Goal: Information Seeking & Learning: Understand process/instructions

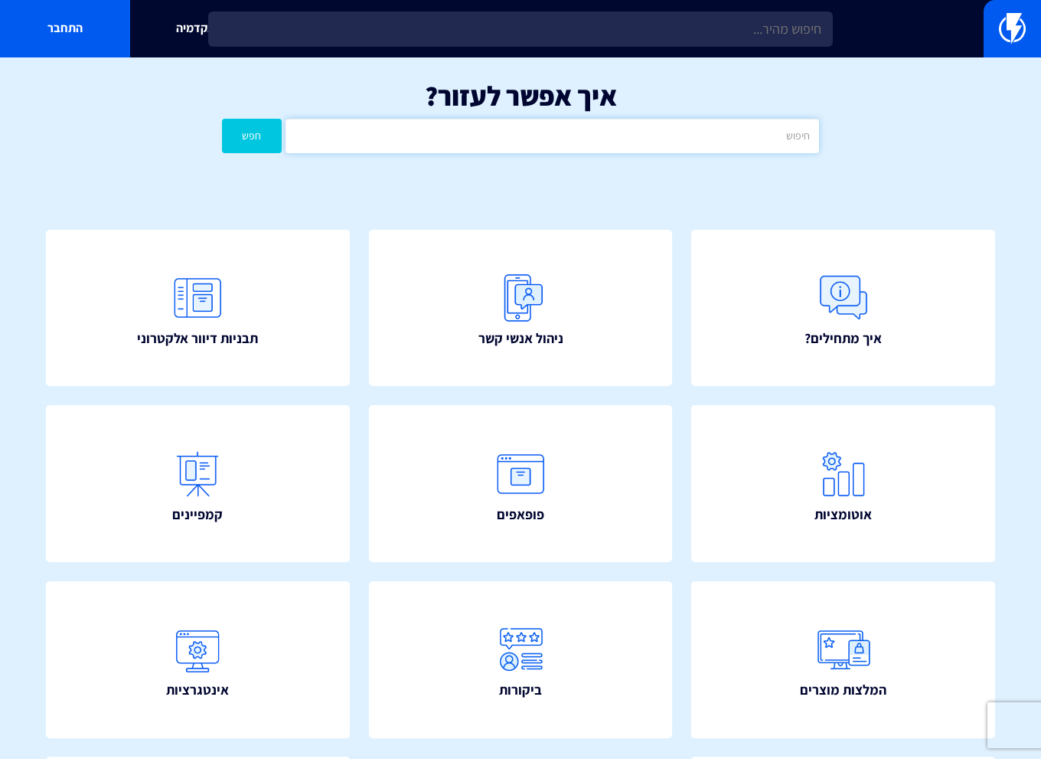
click at [622, 136] on input "text" at bounding box center [553, 136] width 534 height 34
type input "פרופיל שליחה"
click at [222, 119] on button "חפש" at bounding box center [252, 136] width 60 height 34
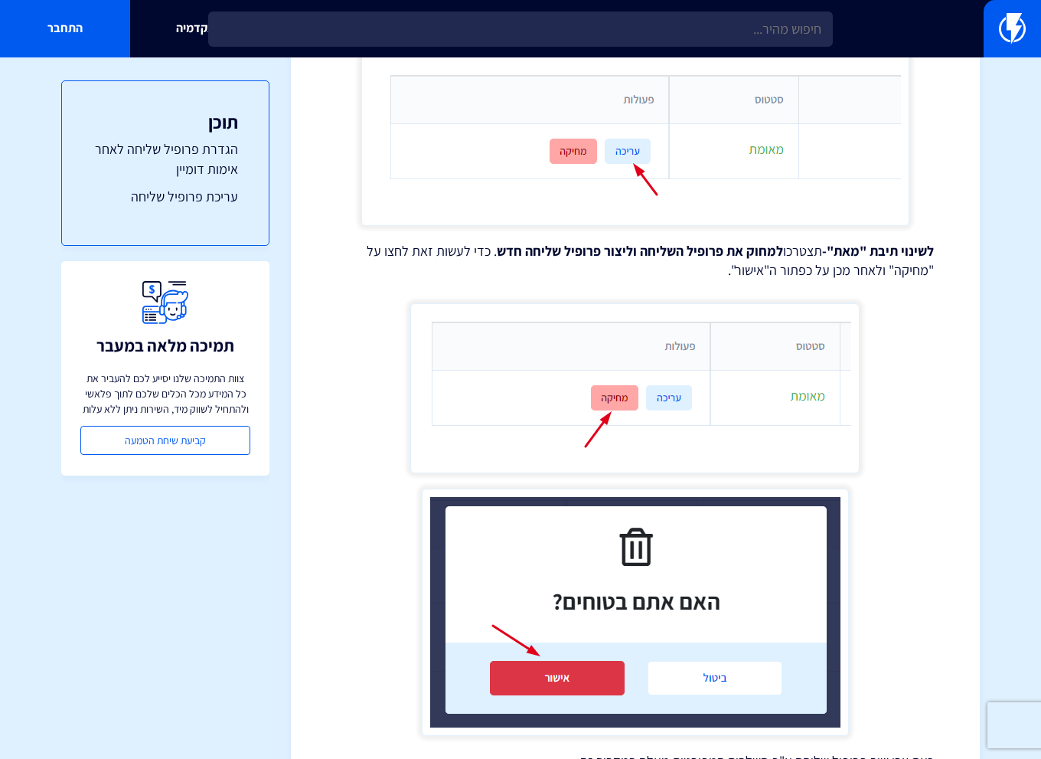
scroll to position [2797, 0]
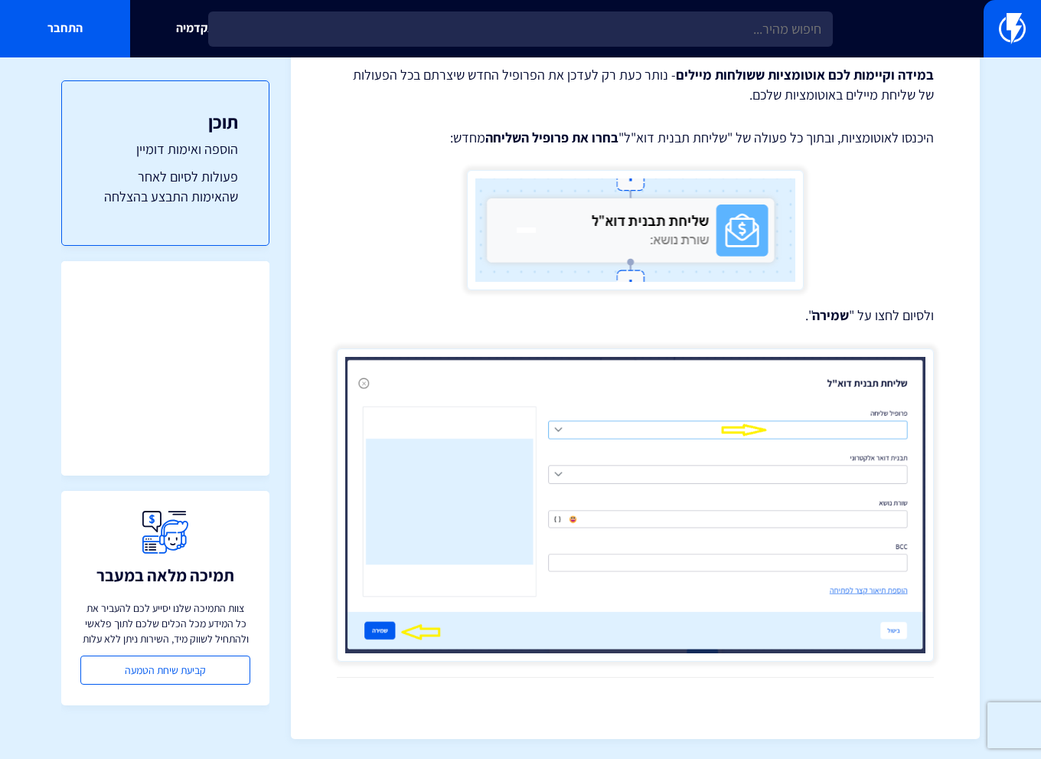
scroll to position [4170, 0]
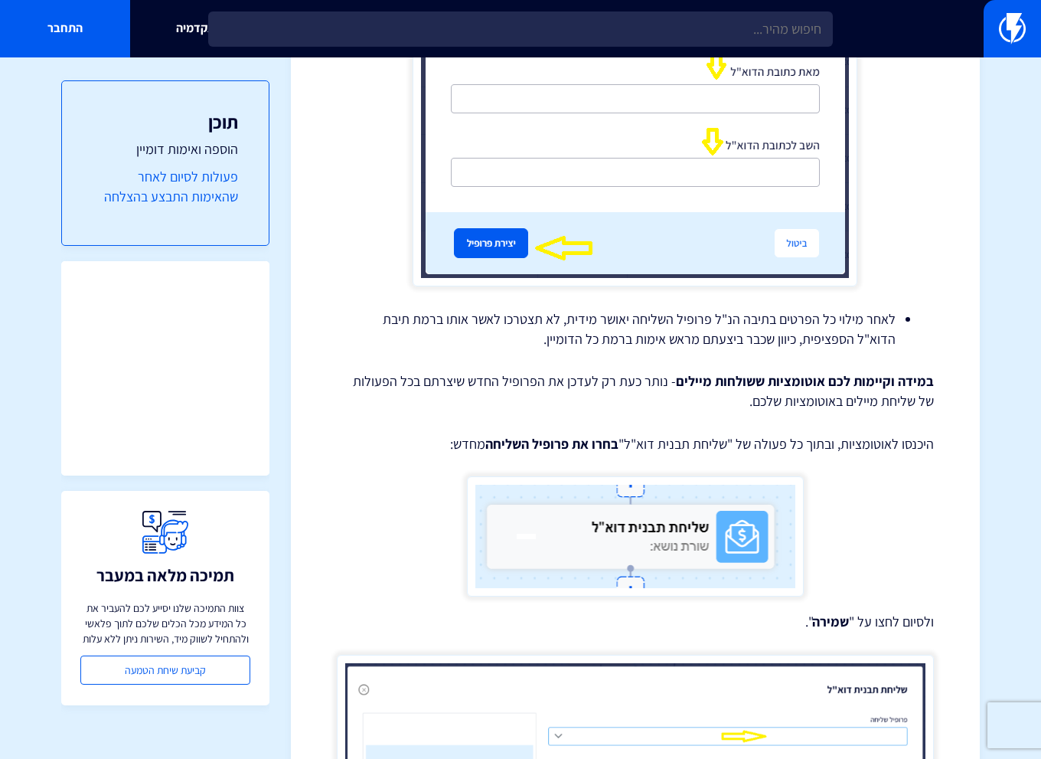
click at [195, 181] on link "פעולות לסיום לאחר שהאימות התבצע בהצלחה" at bounding box center [166, 186] width 146 height 39
